Goal: Transaction & Acquisition: Purchase product/service

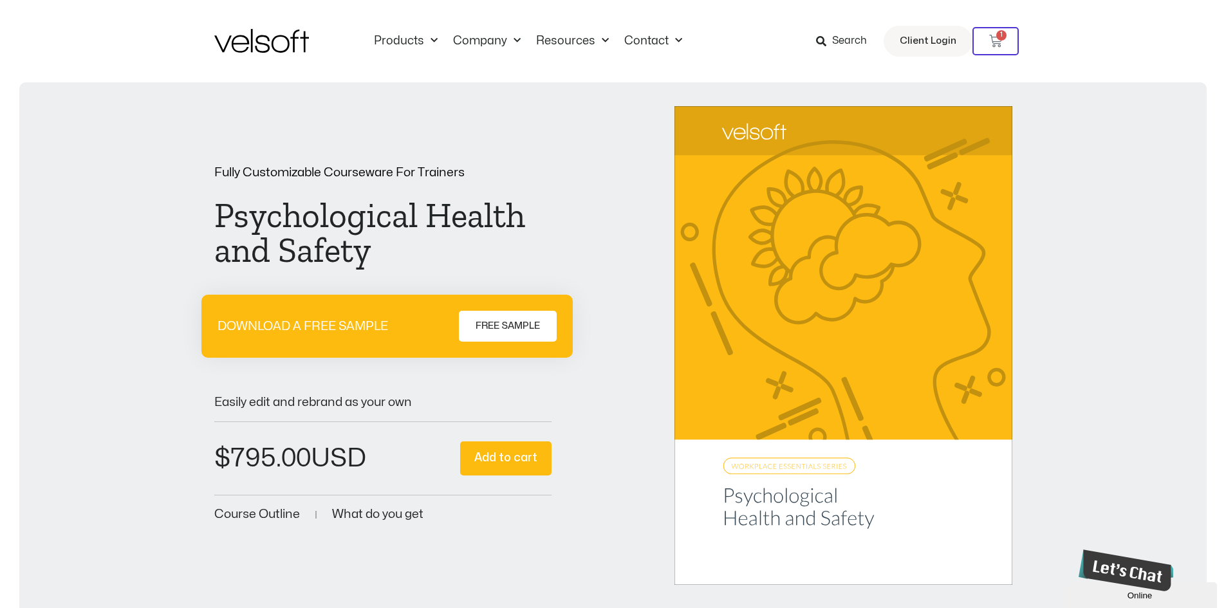
click at [268, 45] on img at bounding box center [261, 41] width 95 height 24
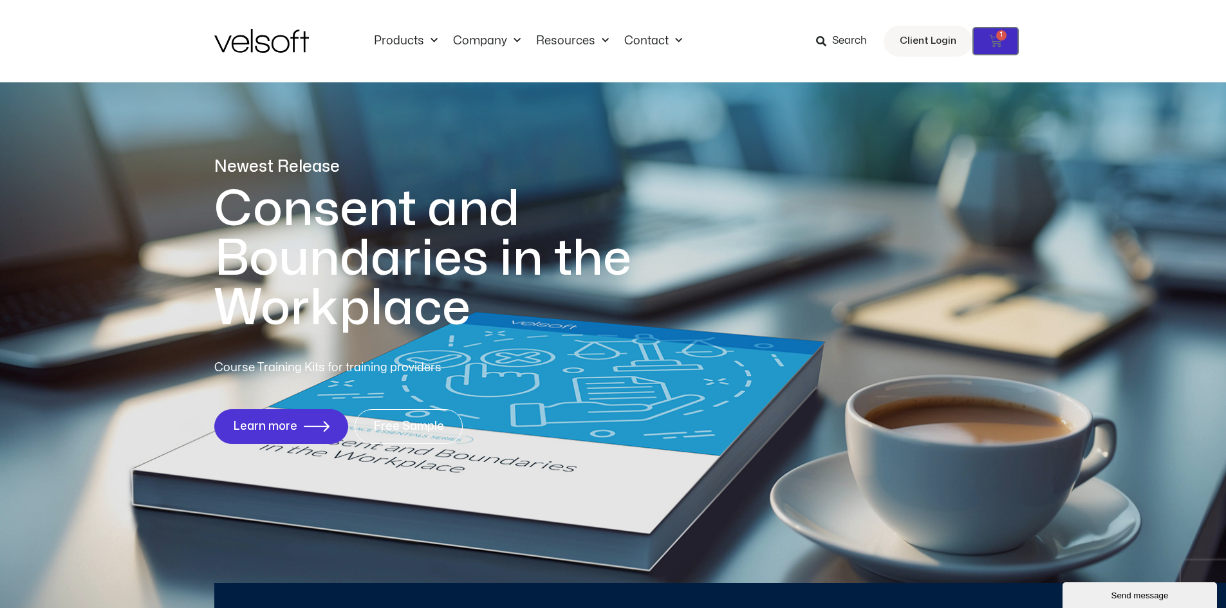
click at [992, 36] on icon at bounding box center [995, 41] width 13 height 13
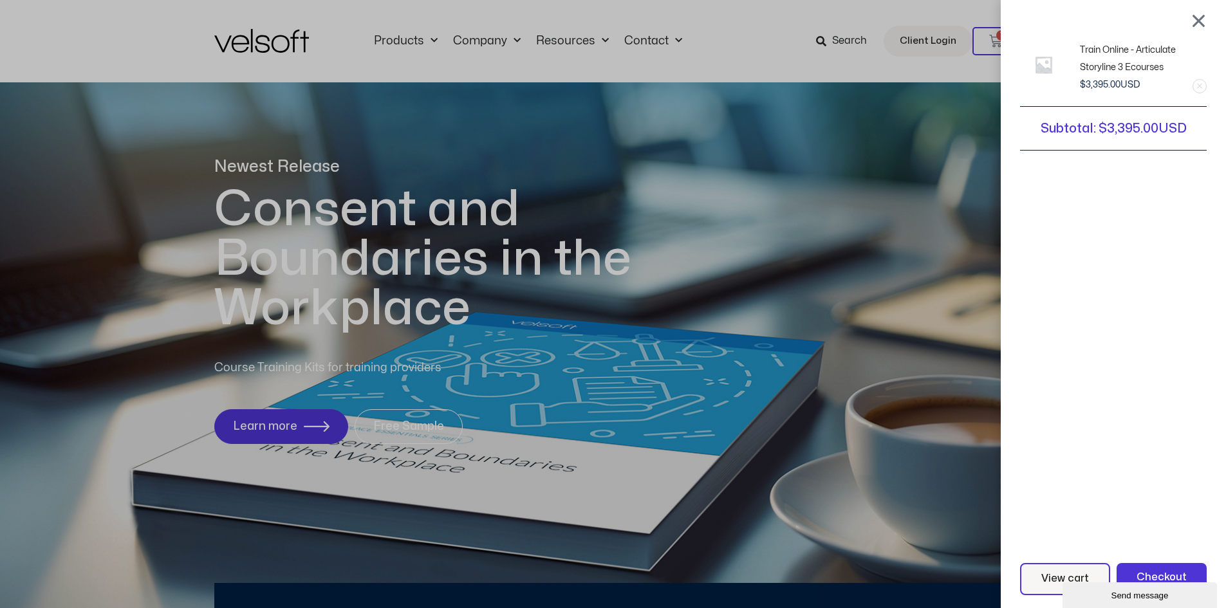
click at [1207, 20] on div at bounding box center [1199, 20] width 16 height 15
